Goal: Task Accomplishment & Management: Manage account settings

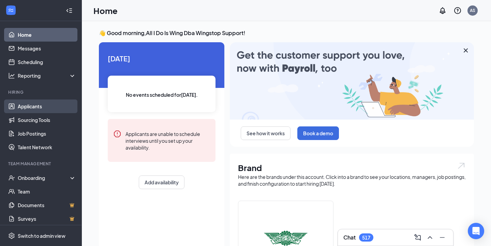
click at [37, 107] on link "Applicants" at bounding box center [47, 106] width 58 height 14
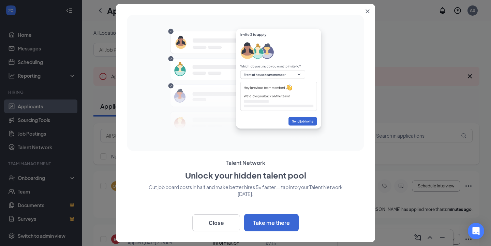
click at [367, 9] on button "Close" at bounding box center [369, 10] width 12 height 12
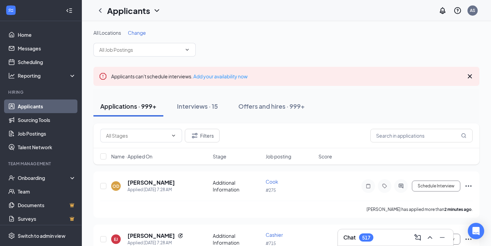
click at [396, 123] on div "Filters" at bounding box center [286, 135] width 386 height 25
click at [397, 135] on input "text" at bounding box center [421, 136] width 102 height 14
paste input "[PERSON_NAME]"
type input "[PERSON_NAME]"
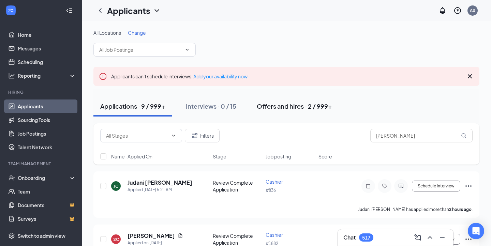
click at [285, 106] on div "Offers and hires · 2 / 999+" at bounding box center [294, 106] width 75 height 9
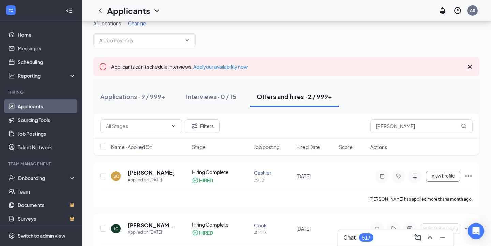
scroll to position [32, 0]
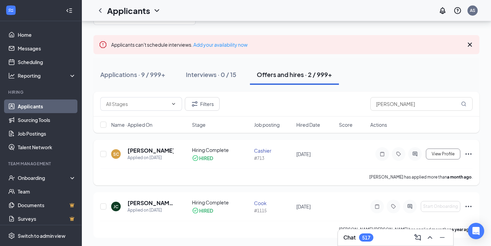
drag, startPoint x: 176, startPoint y: 150, endPoint x: 124, endPoint y: 150, distance: 51.8
click at [124, 150] on div "SC [PERSON_NAME] Applied on [DATE]" at bounding box center [149, 154] width 77 height 14
copy h5 "[PERSON_NAME]"
click at [50, 183] on div "Onboarding" at bounding box center [41, 178] width 82 height 14
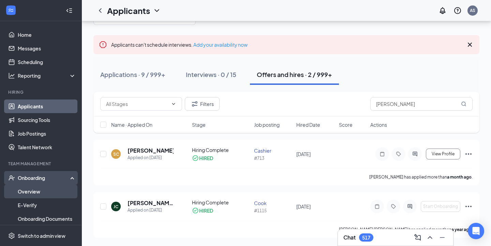
click at [50, 197] on link "Overview" at bounding box center [47, 192] width 58 height 14
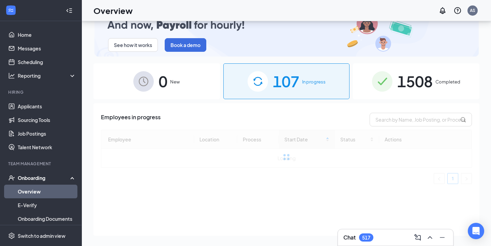
scroll to position [31, 0]
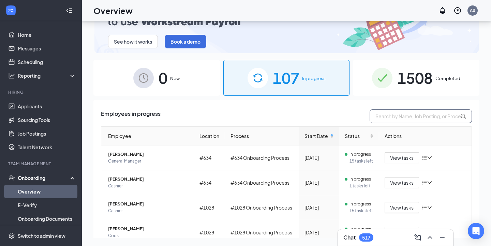
click at [405, 119] on input "text" at bounding box center [420, 116] width 102 height 14
paste input "[PERSON_NAME]"
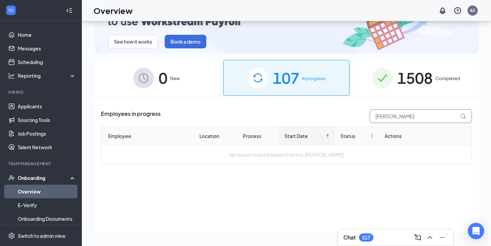
scroll to position [89, 0]
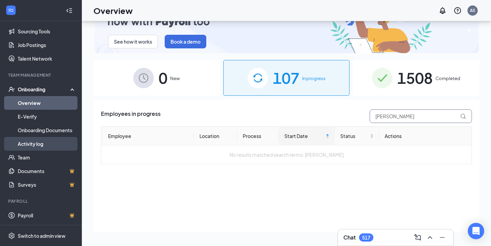
type input "[PERSON_NAME]"
click at [45, 142] on link "Activity log" at bounding box center [47, 144] width 58 height 14
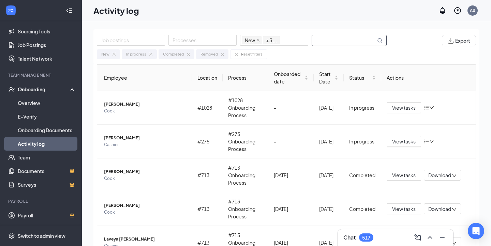
click at [331, 40] on input "text" at bounding box center [344, 40] width 64 height 11
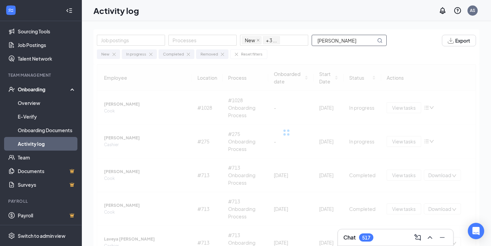
type input "[PERSON_NAME]"
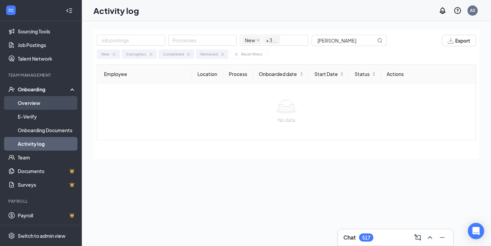
click at [34, 102] on link "Overview" at bounding box center [47, 103] width 58 height 14
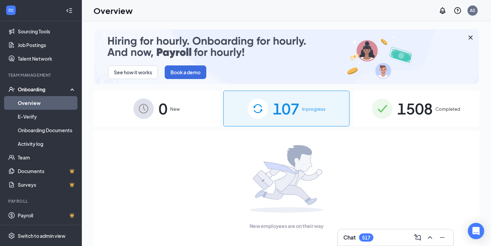
click at [384, 108] on img at bounding box center [382, 108] width 20 height 20
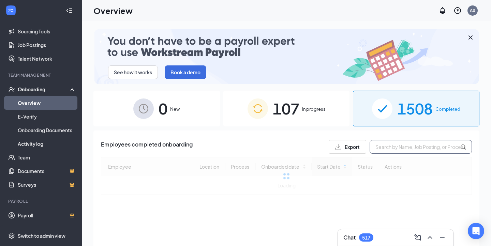
click at [388, 151] on input "text" at bounding box center [420, 147] width 102 height 14
paste input "[PERSON_NAME]"
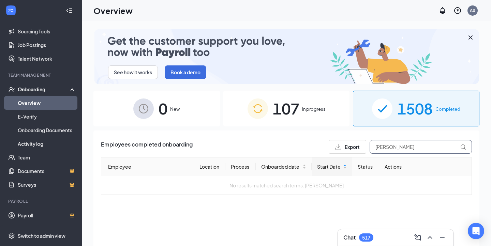
click at [383, 144] on input "[PERSON_NAME]" at bounding box center [420, 147] width 102 height 14
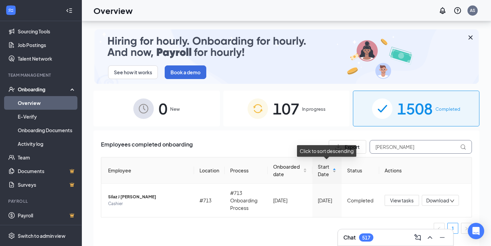
scroll to position [31, 0]
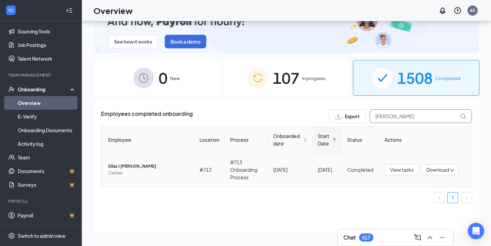
type input "[PERSON_NAME]"
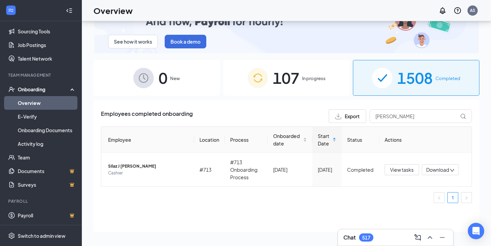
click at [281, 72] on span "107" at bounding box center [286, 78] width 27 height 24
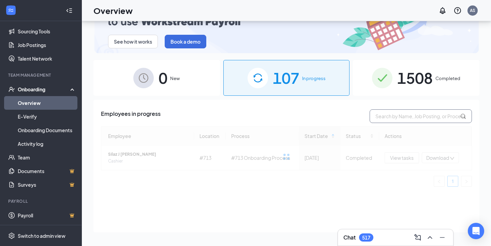
click at [395, 122] on input "text" at bounding box center [420, 116] width 102 height 14
paste input "[PERSON_NAME]"
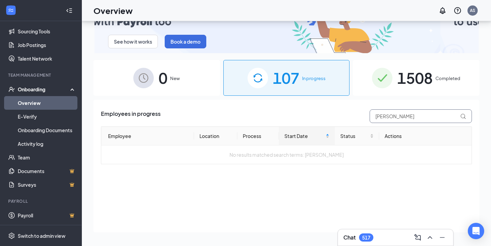
type input "[PERSON_NAME]"
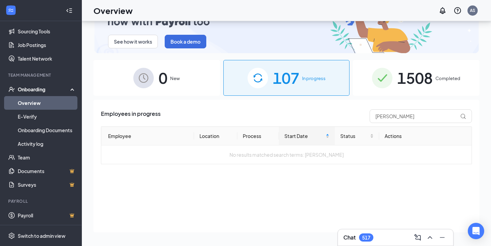
click at [410, 74] on span "1508" at bounding box center [414, 78] width 35 height 24
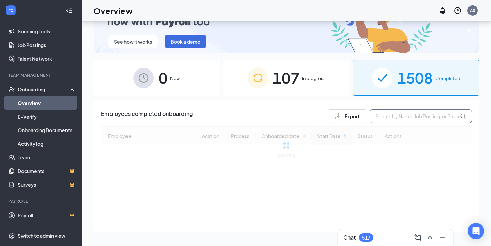
click at [410, 121] on input "text" at bounding box center [420, 116] width 102 height 14
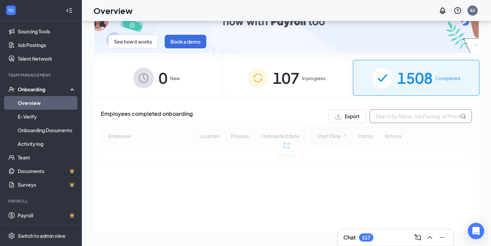
paste input "[PERSON_NAME]"
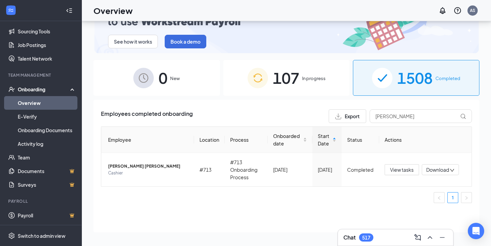
click at [385, 107] on div "Employees completed onboarding Export [PERSON_NAME] Employee Location Process O…" at bounding box center [286, 166] width 386 height 133
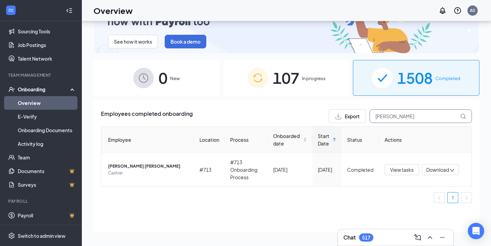
click at [387, 114] on input "[PERSON_NAME]" at bounding box center [420, 116] width 102 height 14
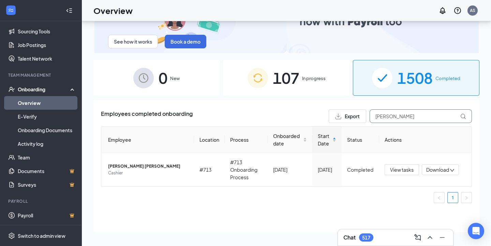
click at [387, 114] on input "[PERSON_NAME]" at bounding box center [420, 116] width 102 height 14
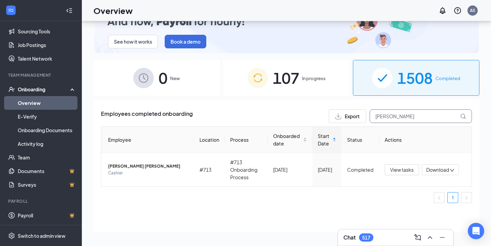
click at [387, 114] on input "[PERSON_NAME]" at bounding box center [420, 116] width 102 height 14
paste input "[PERSON_NAME]"
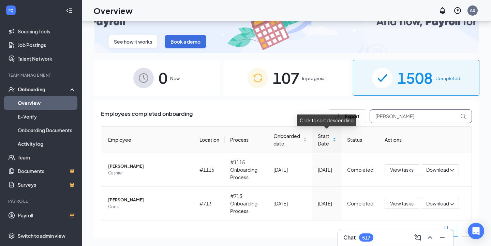
scroll to position [29, 0]
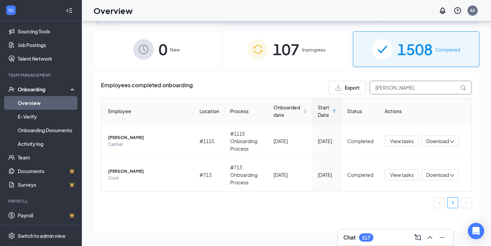
click at [377, 88] on input "[PERSON_NAME]" at bounding box center [420, 88] width 102 height 14
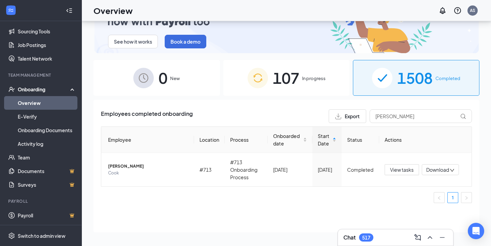
click at [400, 124] on div "Employees completed onboarding Export [PERSON_NAME] Employee Location Process O…" at bounding box center [286, 158] width 371 height 99
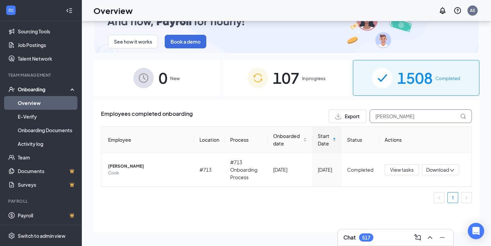
click at [403, 114] on input "[PERSON_NAME]" at bounding box center [420, 116] width 102 height 14
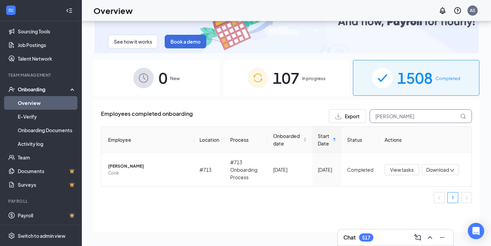
click at [403, 114] on input "[PERSON_NAME]" at bounding box center [420, 116] width 102 height 14
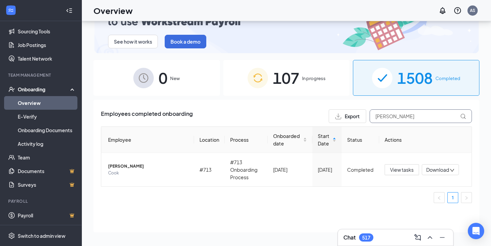
click at [403, 114] on input "[PERSON_NAME]" at bounding box center [420, 116] width 102 height 14
paste input "Lave"
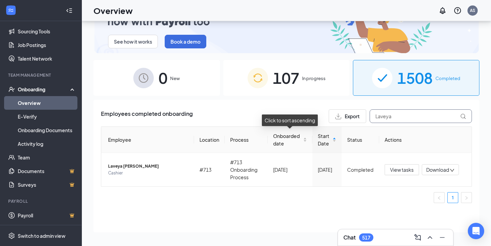
type input "Laveya"
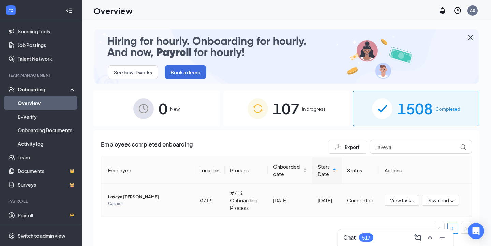
click at [403, 207] on td "View tasks Download" at bounding box center [425, 200] width 93 height 33
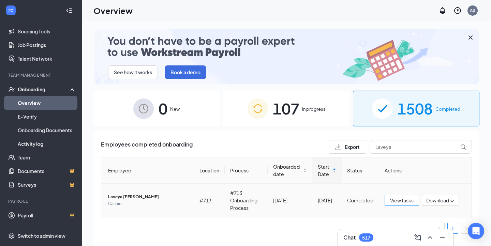
click at [401, 201] on span "View tasks" at bounding box center [402, 200] width 24 height 7
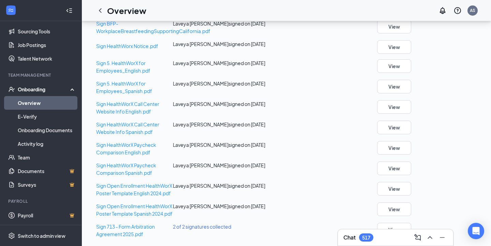
scroll to position [850, 0]
click at [220, 224] on span "2 of 2 signatures collected" at bounding box center [202, 227] width 58 height 6
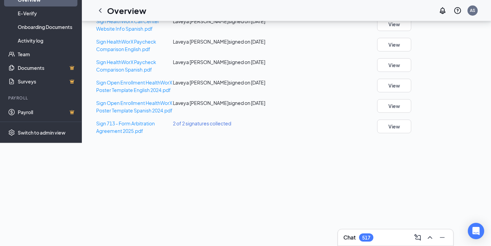
click at [279, 127] on div "2 of 2 signatures collected" at bounding box center [226, 123] width 106 height 7
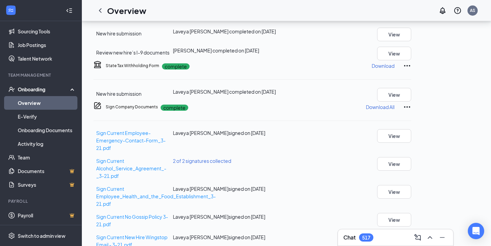
scroll to position [0, 0]
